Goal: Find specific page/section: Find specific page/section

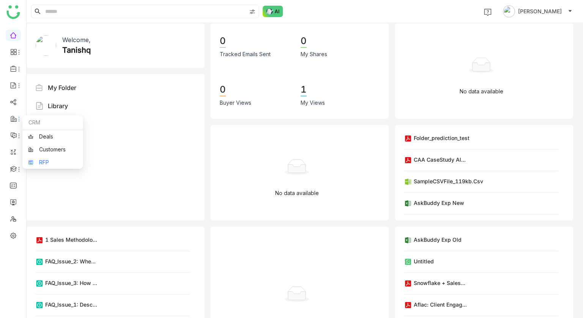
click at [38, 160] on link "RFP" at bounding box center [52, 162] width 49 height 5
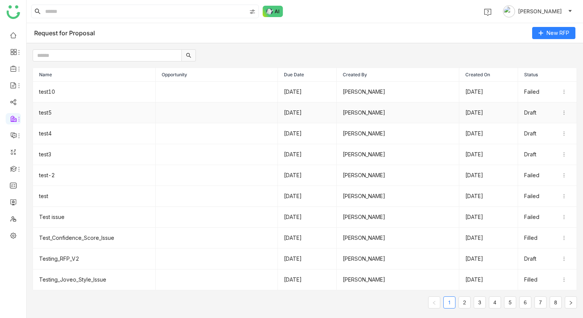
click at [107, 106] on td "test5" at bounding box center [94, 112] width 123 height 21
